Goal: Task Accomplishment & Management: Use online tool/utility

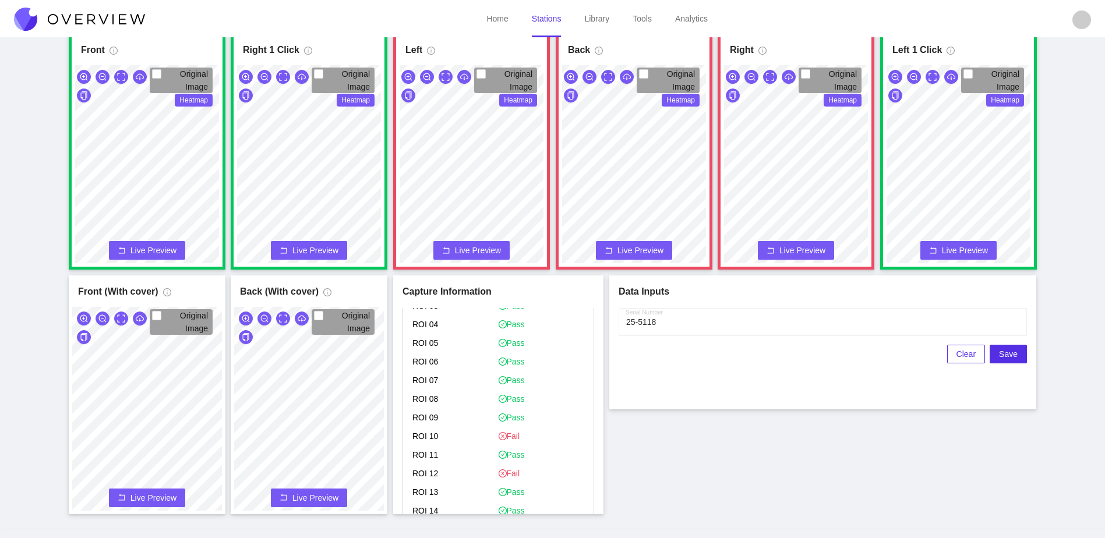
scroll to position [1457, 0]
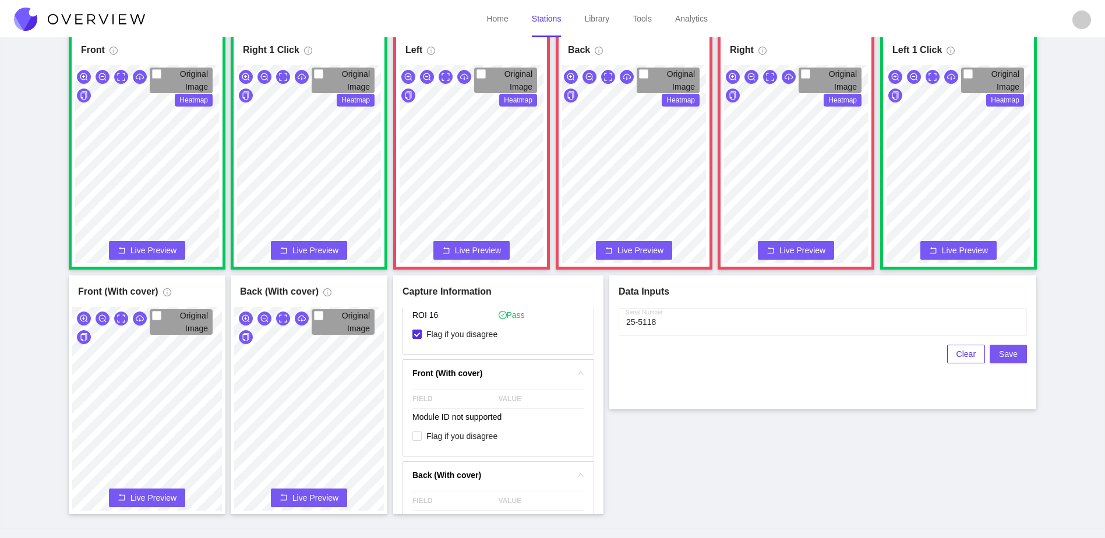
click at [1016, 354] on span "Save" at bounding box center [1008, 354] width 19 height 13
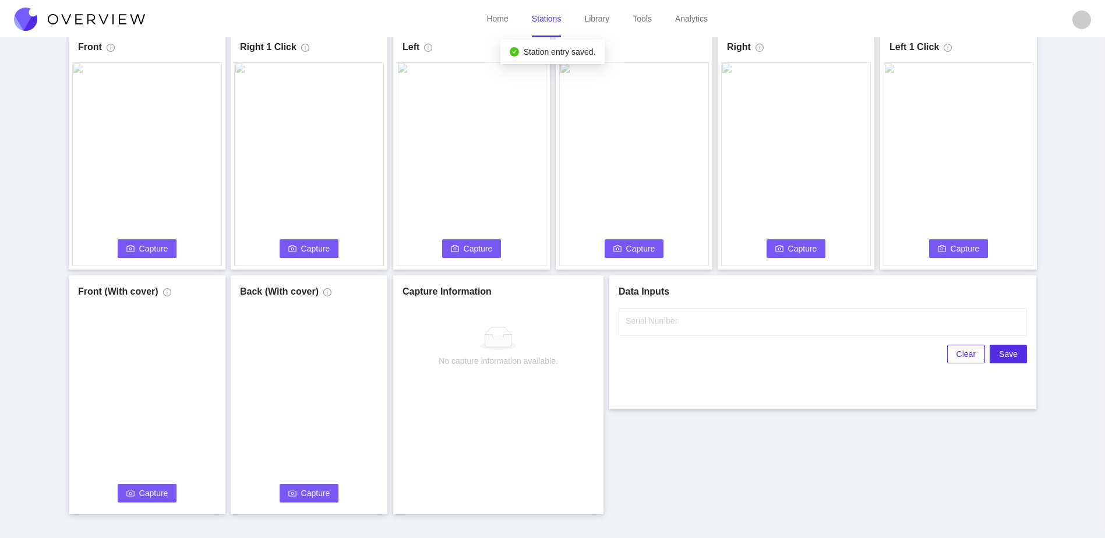
scroll to position [0, 0]
click at [730, 323] on input "Serial Number" at bounding box center [823, 322] width 408 height 28
type input "25-5119"
click at [726, 431] on div "Front Capture Connecting... Please wait for the camera to connect... Left Captu…" at bounding box center [553, 273] width 1076 height 484
click at [142, 253] on span "Capture" at bounding box center [153, 248] width 29 height 13
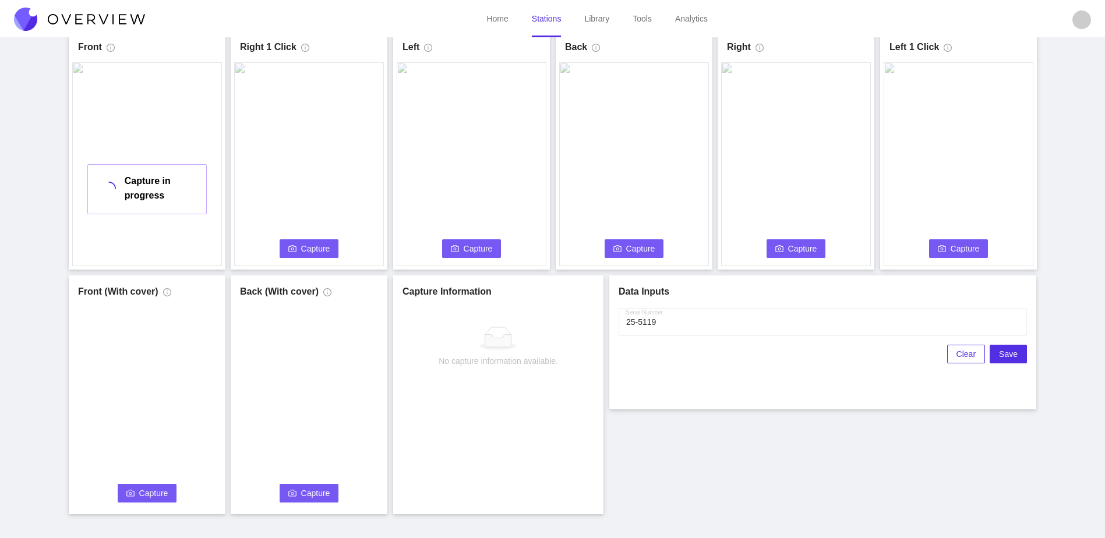
click at [318, 246] on span "Capture" at bounding box center [315, 248] width 29 height 13
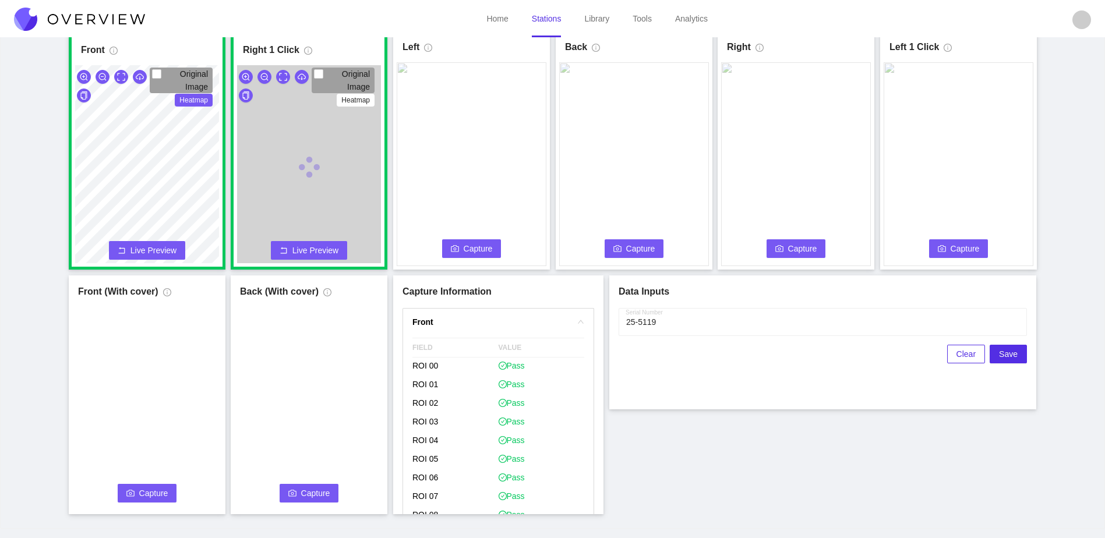
click at [477, 253] on span "Capture" at bounding box center [478, 248] width 29 height 13
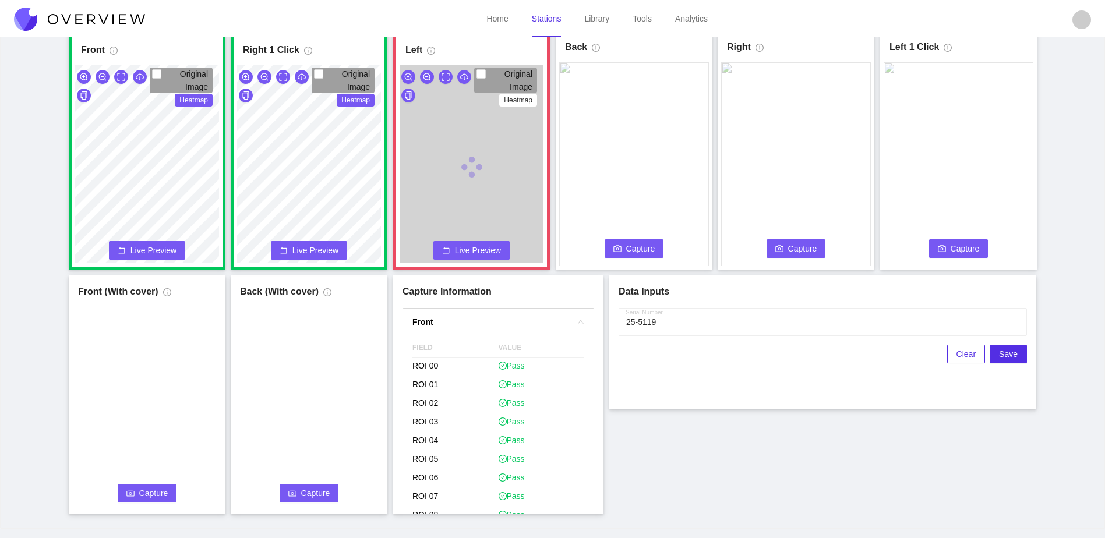
click at [625, 246] on button "Capture" at bounding box center [634, 249] width 59 height 19
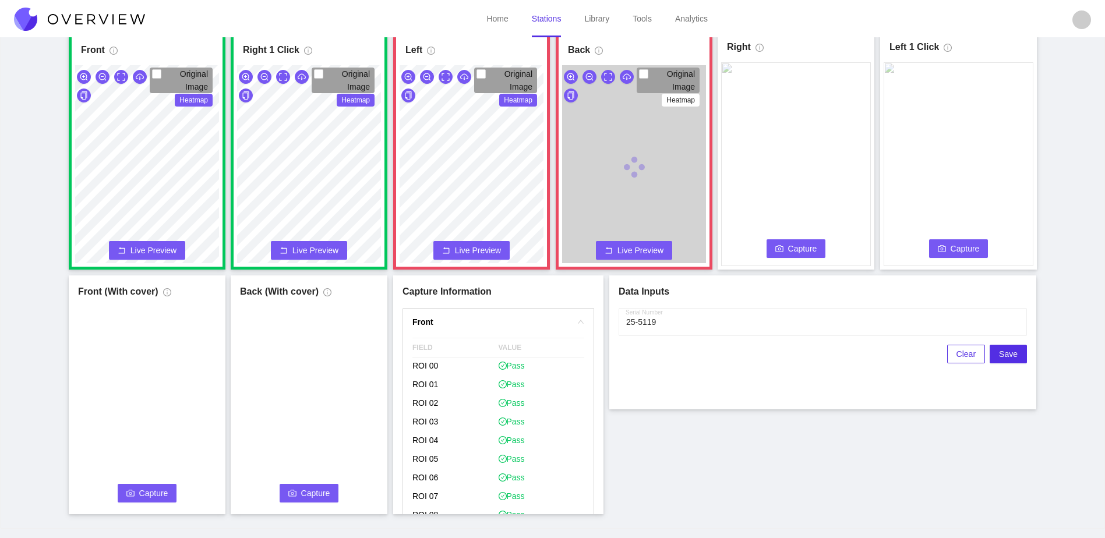
click at [816, 241] on button "Capture" at bounding box center [796, 249] width 59 height 19
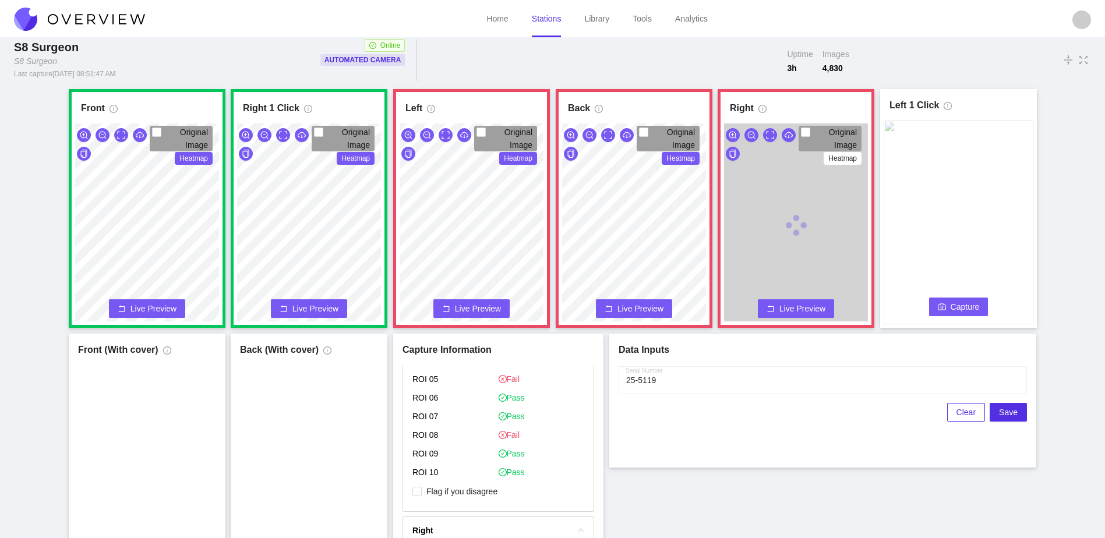
scroll to position [641, 0]
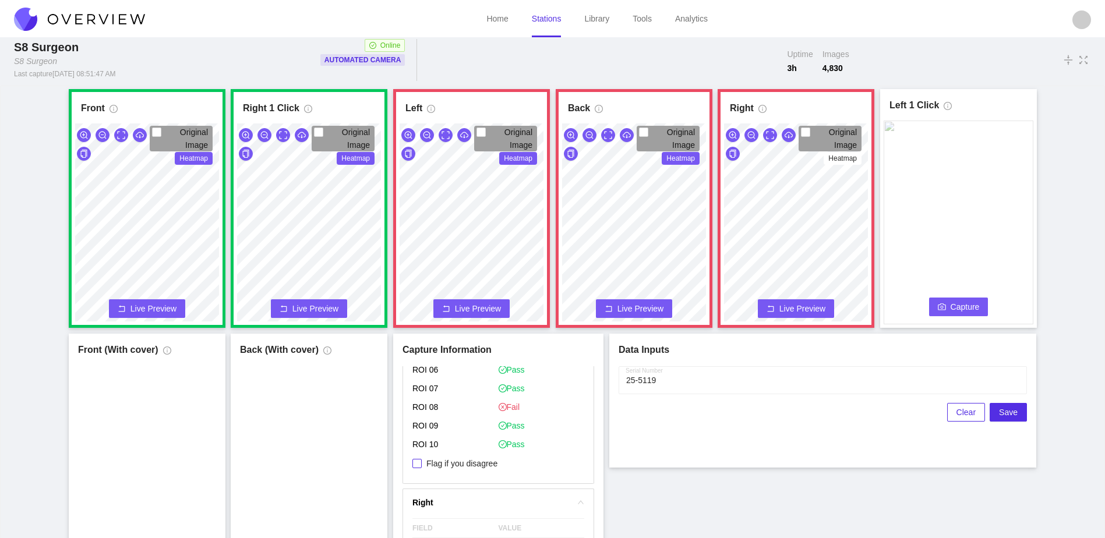
click at [462, 466] on span "Flag if you disagree" at bounding box center [462, 464] width 80 height 12
click at [422, 466] on input "Flag if you disagree" at bounding box center [417, 463] width 9 height 9
checkbox input "true"
click at [471, 457] on span "Flag if you disagree" at bounding box center [462, 459] width 80 height 12
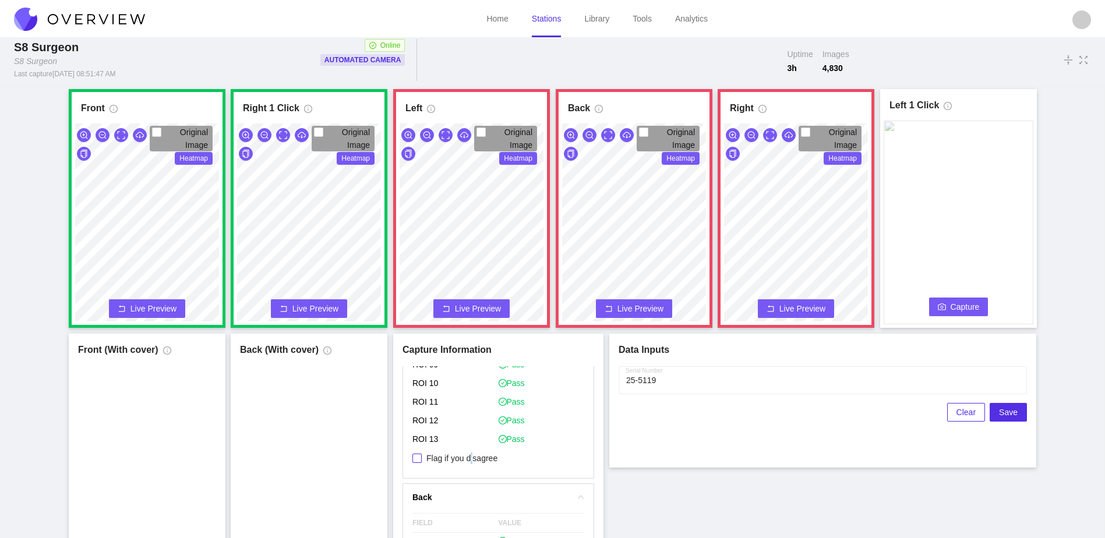
click at [470, 462] on span "Flag if you disagree" at bounding box center [462, 459] width 80 height 12
click at [422, 462] on input "Flag if you disagree" at bounding box center [417, 458] width 9 height 9
checkbox input "true"
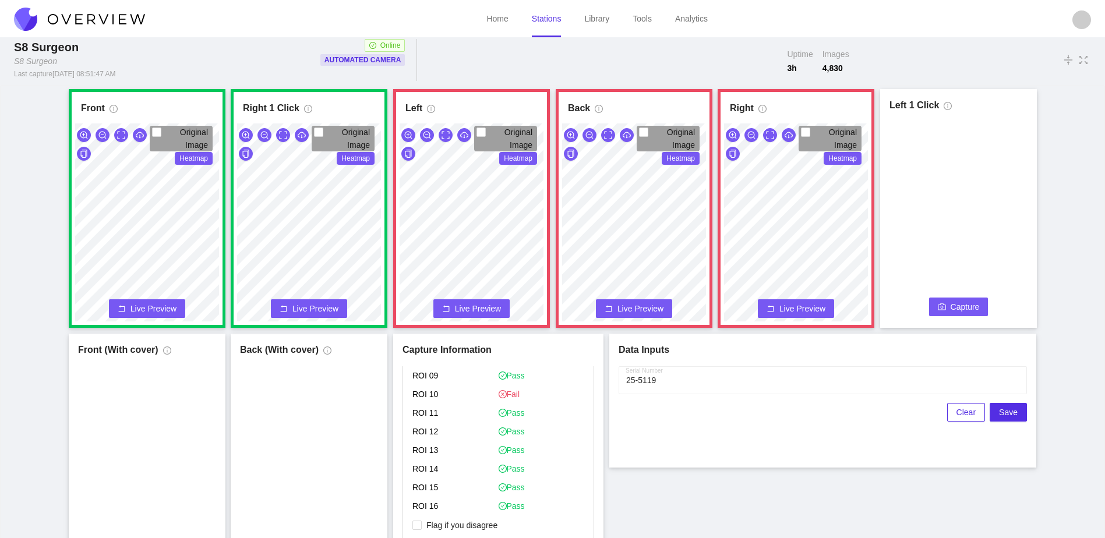
scroll to position [1340, 0]
click at [449, 513] on span "Flag if you disagree" at bounding box center [462, 509] width 80 height 12
click at [422, 513] on input "Flag if you disagree" at bounding box center [417, 509] width 9 height 9
checkbox input "true"
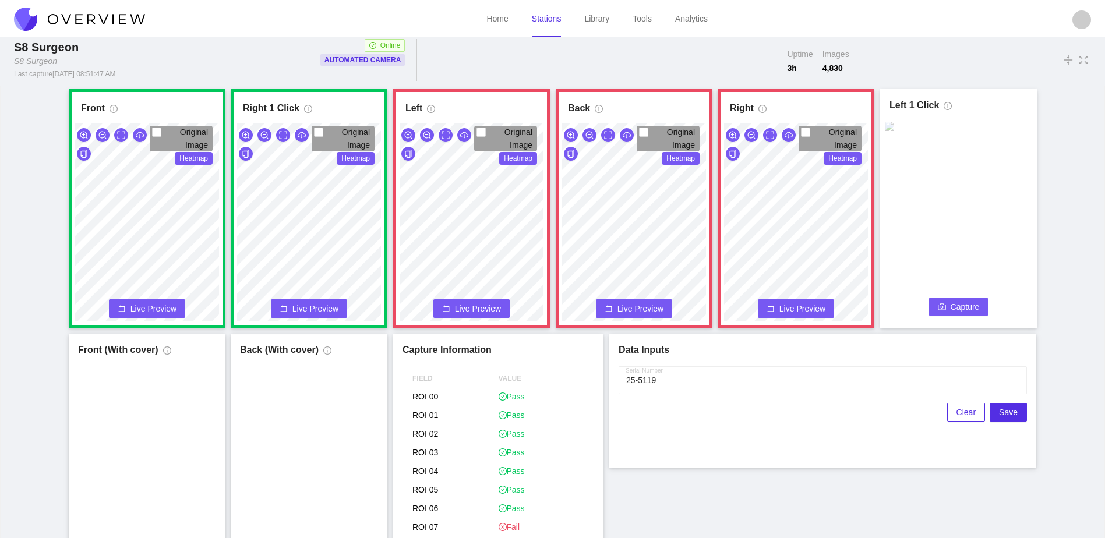
click at [948, 301] on button "Capture" at bounding box center [958, 307] width 59 height 19
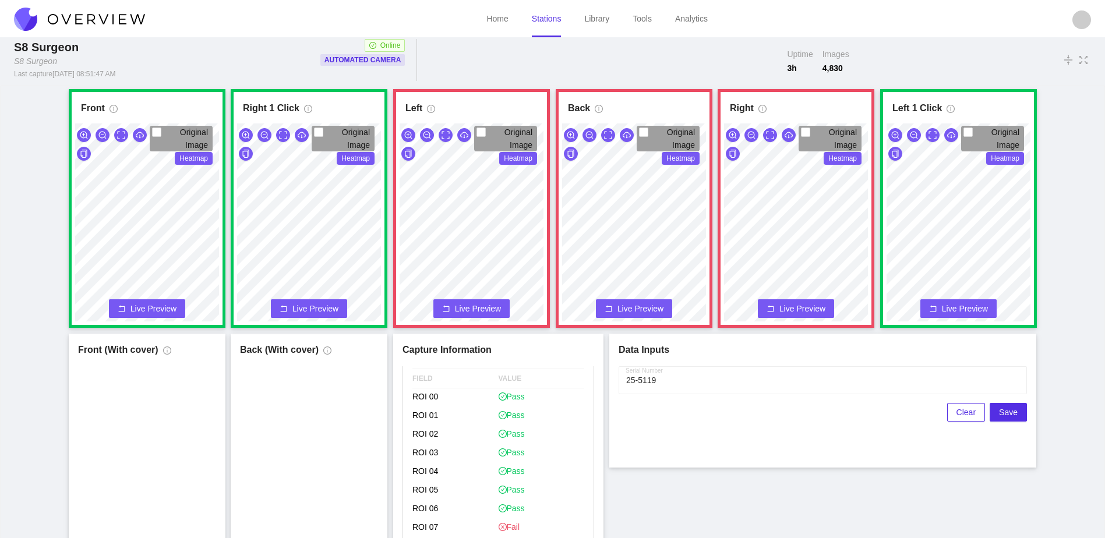
scroll to position [65, 0]
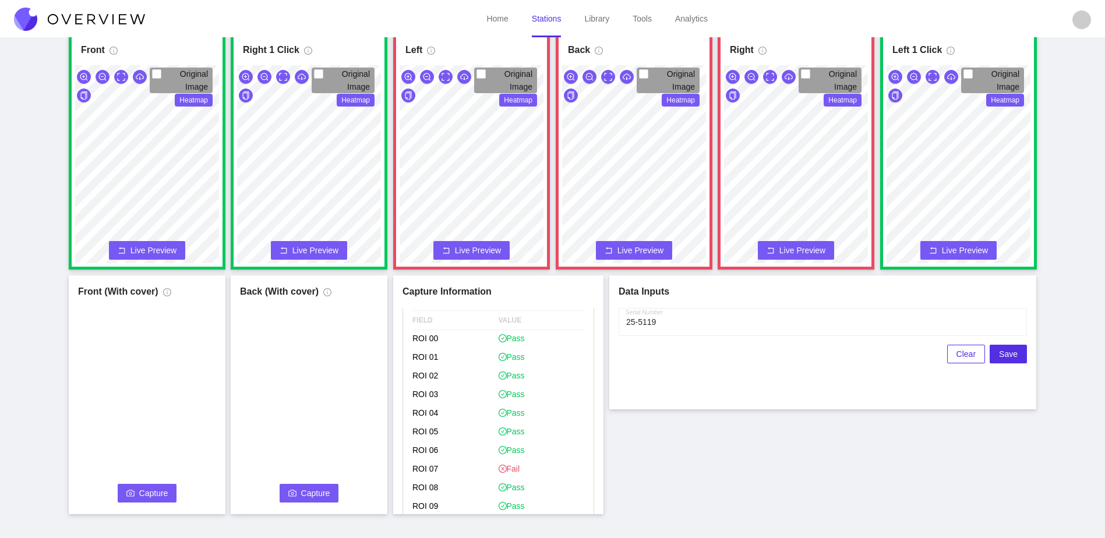
click at [150, 494] on span "Capture" at bounding box center [153, 493] width 29 height 13
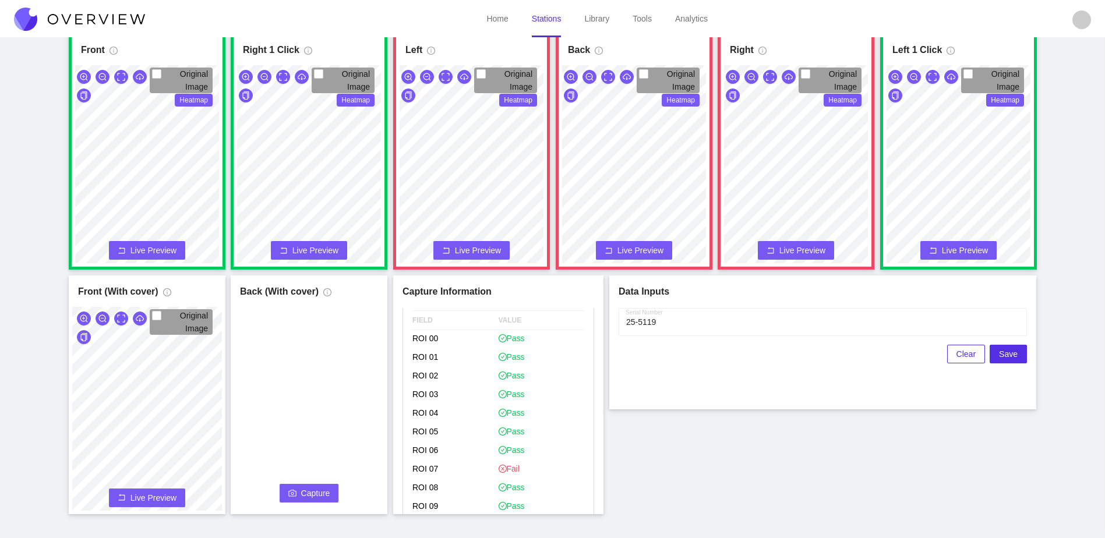
click at [309, 485] on button "Capture" at bounding box center [309, 493] width 59 height 19
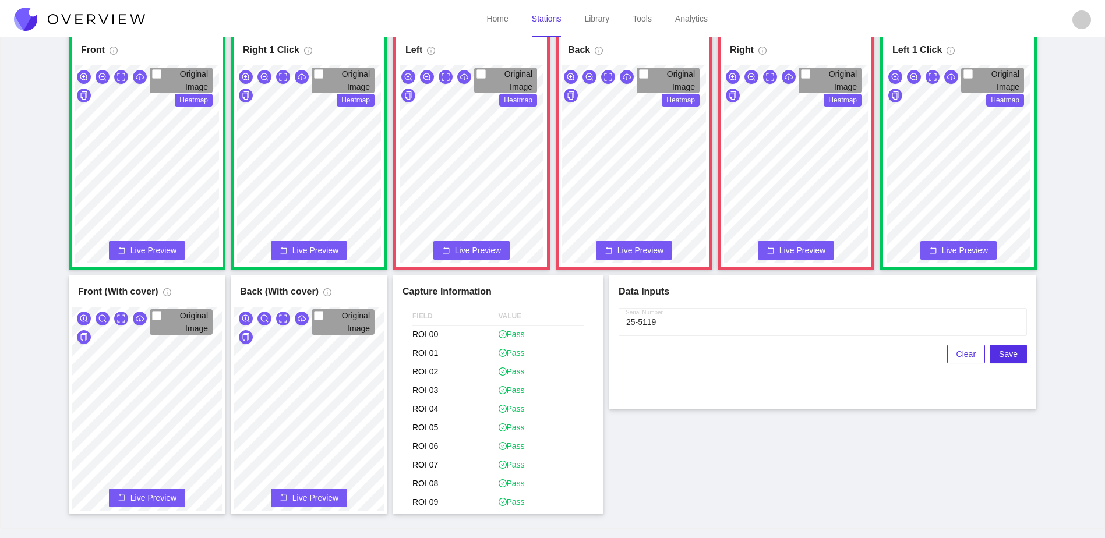
scroll to position [291, 0]
click at [1010, 349] on span "Save" at bounding box center [1008, 354] width 19 height 13
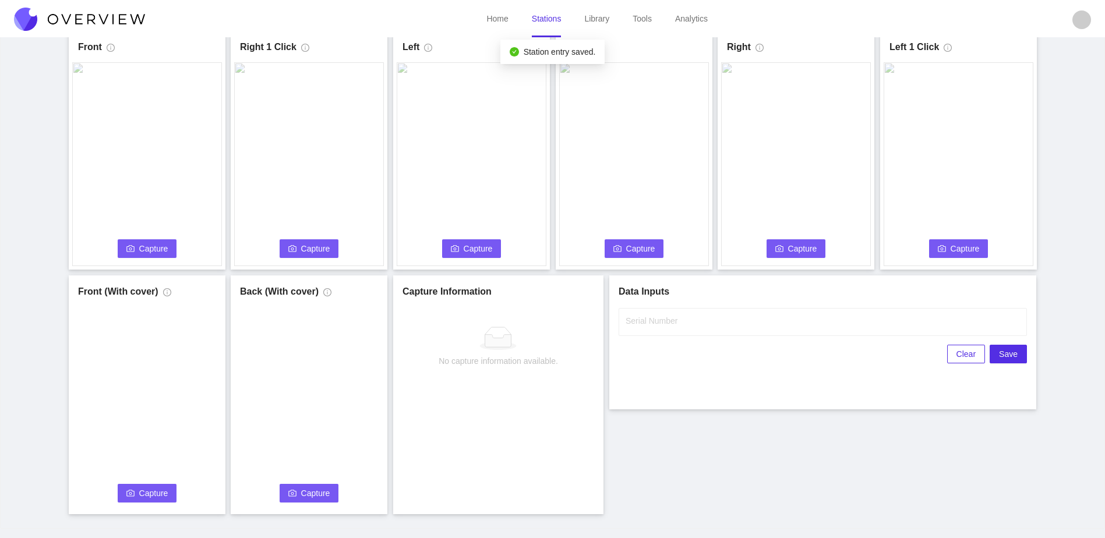
scroll to position [0, 0]
click at [143, 252] on span "Capture" at bounding box center [153, 248] width 29 height 13
click at [698, 312] on input "Serial Number" at bounding box center [823, 322] width 408 height 28
type input "25-5120"
click at [737, 510] on div "Front Capture in progress Connecting... Please wait for the camera to connect..…" at bounding box center [553, 273] width 1076 height 484
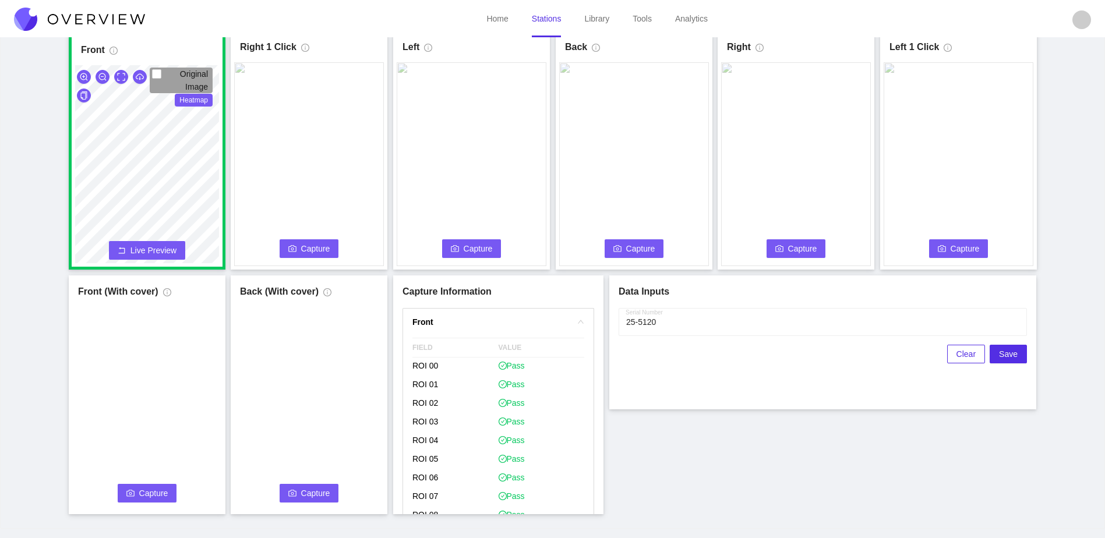
click at [295, 249] on icon "camera" at bounding box center [292, 249] width 8 height 8
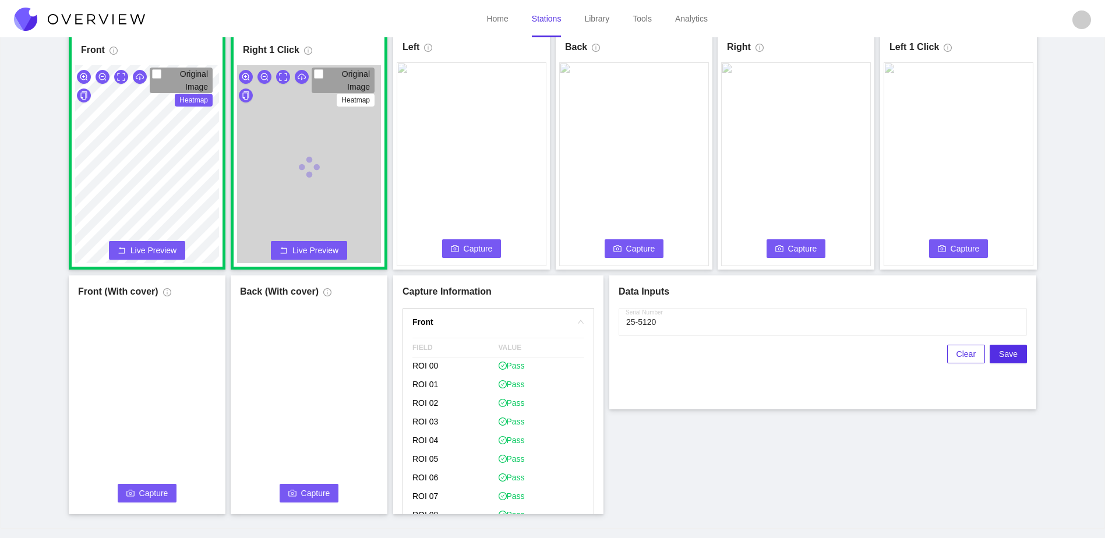
click at [455, 246] on icon "camera" at bounding box center [455, 249] width 8 height 8
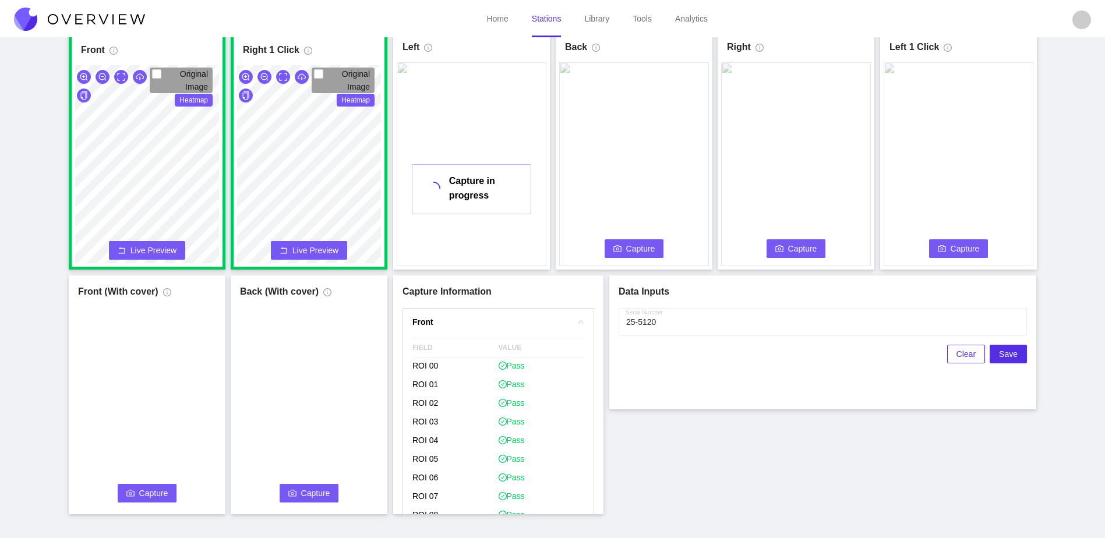
click at [650, 251] on span "Capture" at bounding box center [640, 248] width 29 height 13
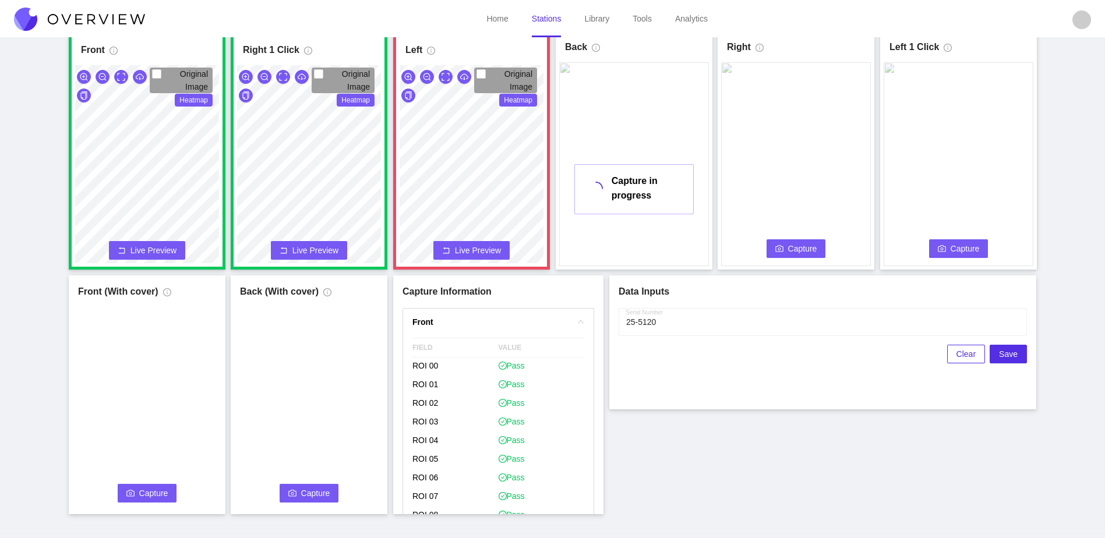
click at [784, 248] on icon "camera" at bounding box center [780, 249] width 8 height 8
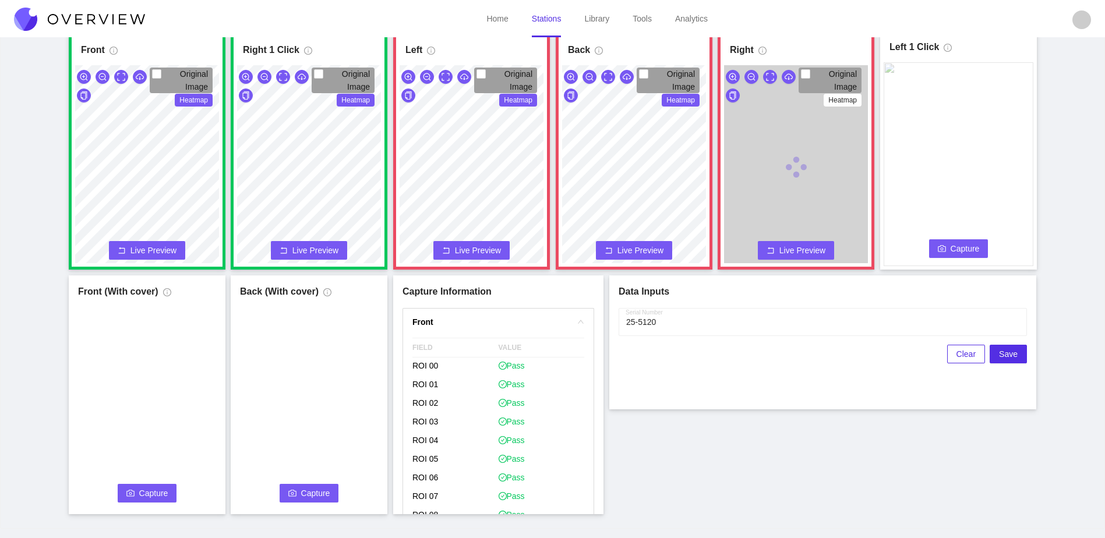
click at [967, 253] on span "Capture" at bounding box center [965, 248] width 29 height 13
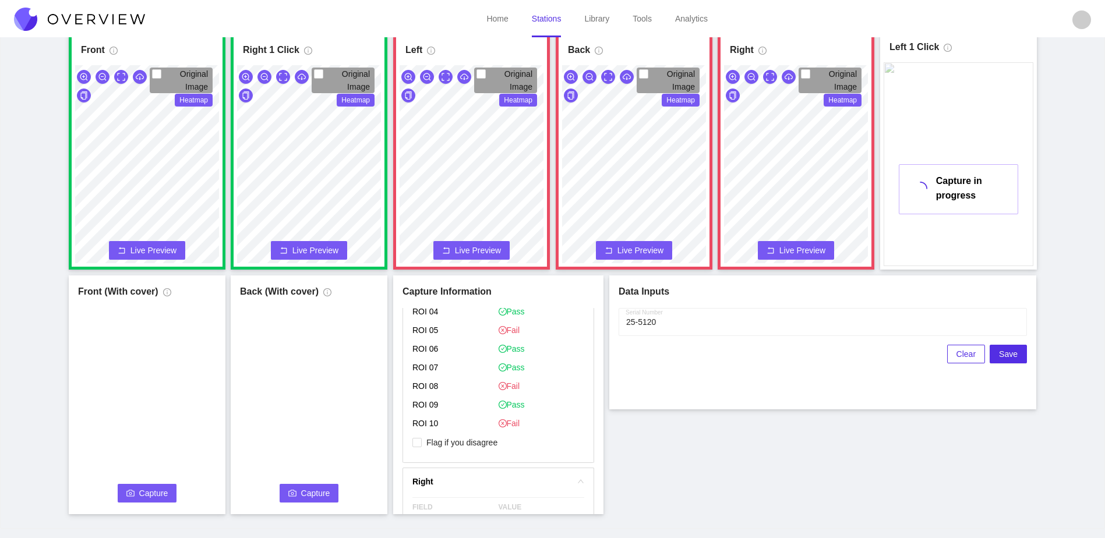
scroll to position [699, 0]
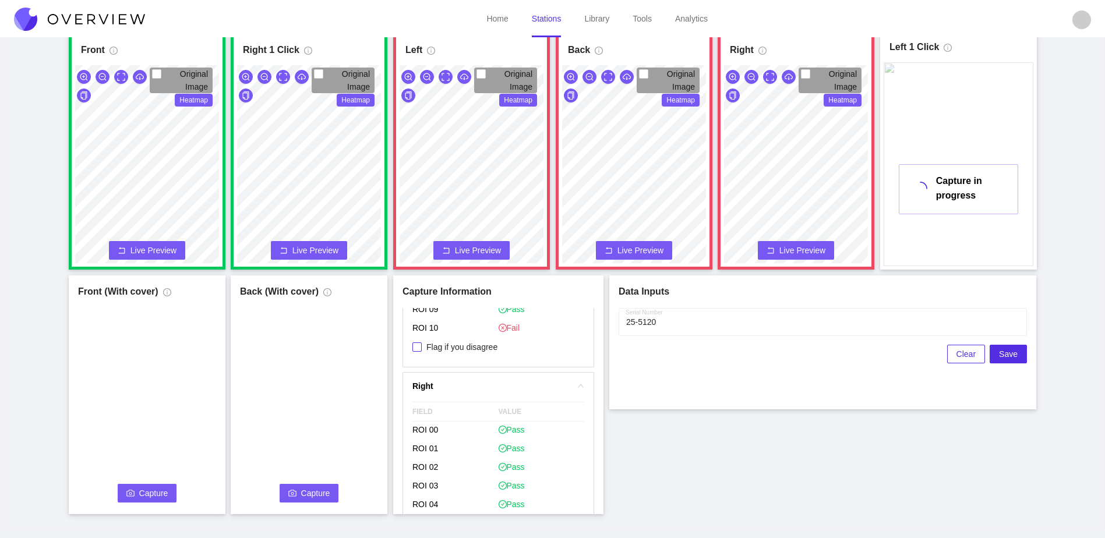
click at [476, 353] on span "Flag if you disagree" at bounding box center [462, 347] width 80 height 12
click at [422, 352] on input "Flag if you disagree" at bounding box center [417, 347] width 9 height 9
checkbox input "true"
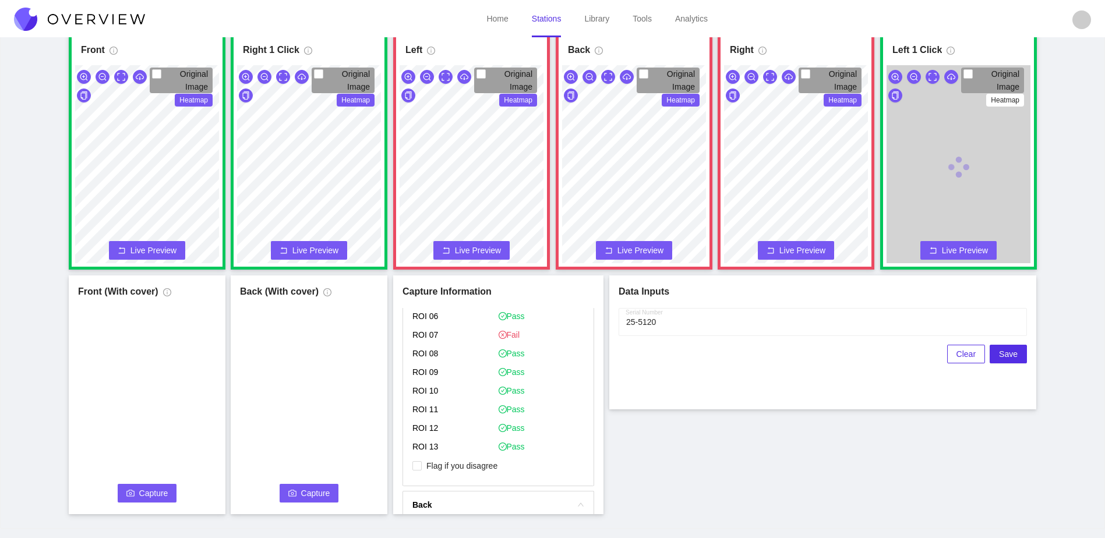
scroll to position [932, 0]
click at [478, 459] on span "Flag if you disagree" at bounding box center [462, 459] width 80 height 12
click at [422, 459] on input "Flag if you disagree" at bounding box center [417, 458] width 9 height 9
checkbox input "true"
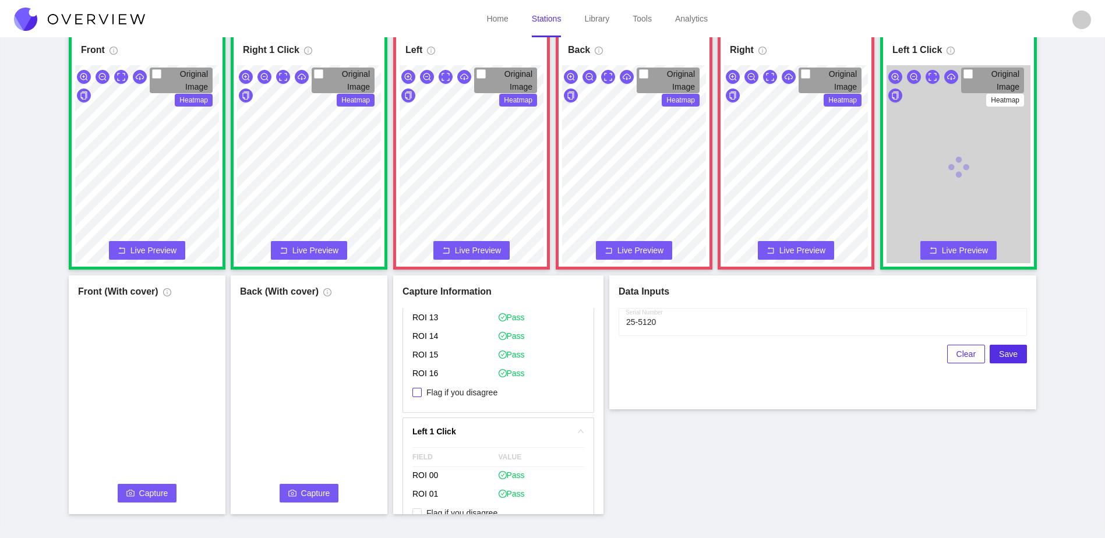
click at [481, 394] on span "Flag if you disagree" at bounding box center [462, 393] width 80 height 12
click at [422, 394] on input "Flag if you disagree" at bounding box center [417, 392] width 9 height 9
checkbox input "true"
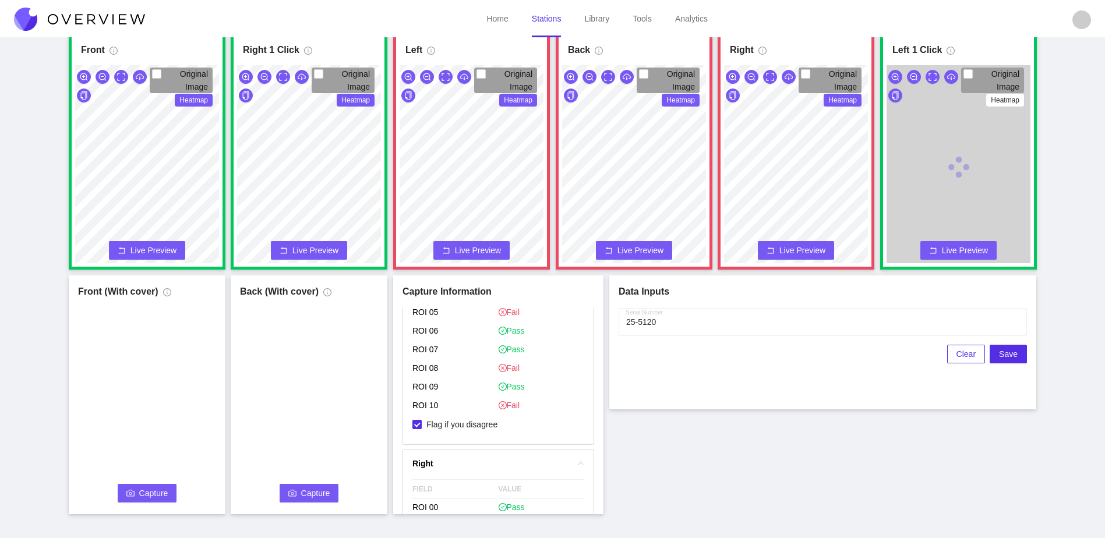
scroll to position [641, 0]
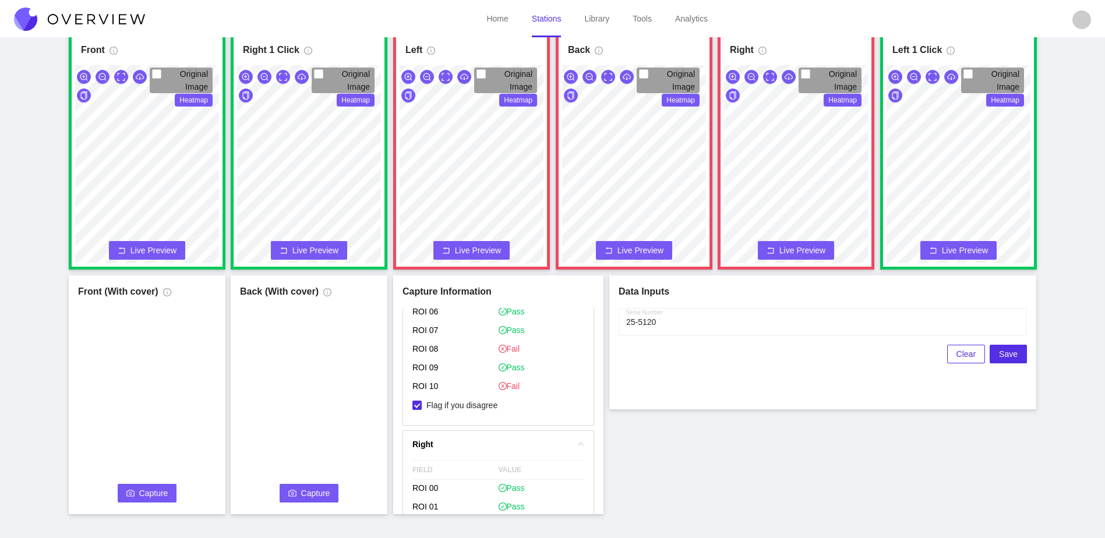
click at [136, 488] on button "Capture" at bounding box center [147, 493] width 59 height 19
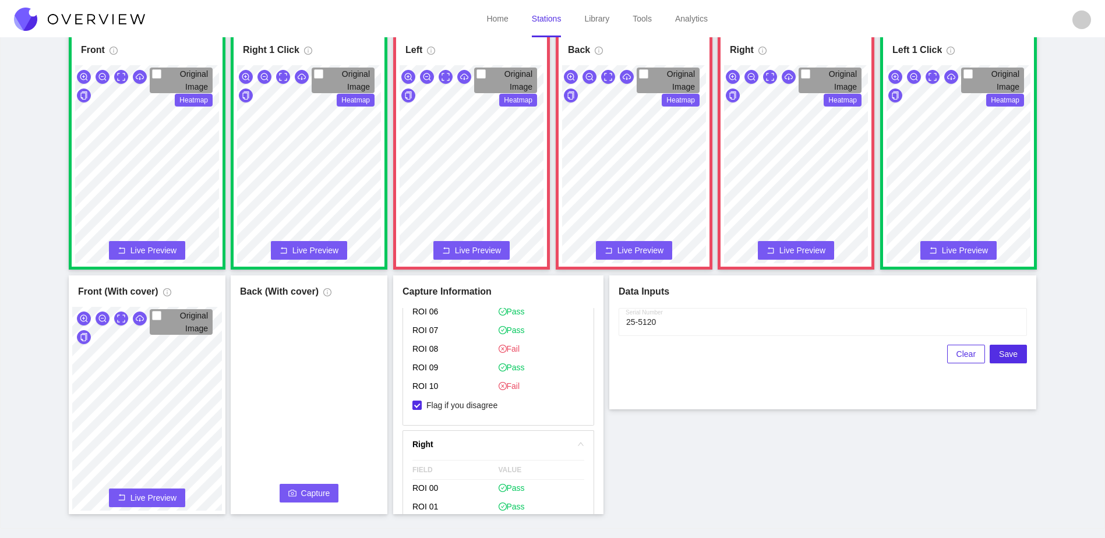
click at [309, 487] on span "Capture" at bounding box center [315, 493] width 29 height 13
